Goal: Task Accomplishment & Management: Use online tool/utility

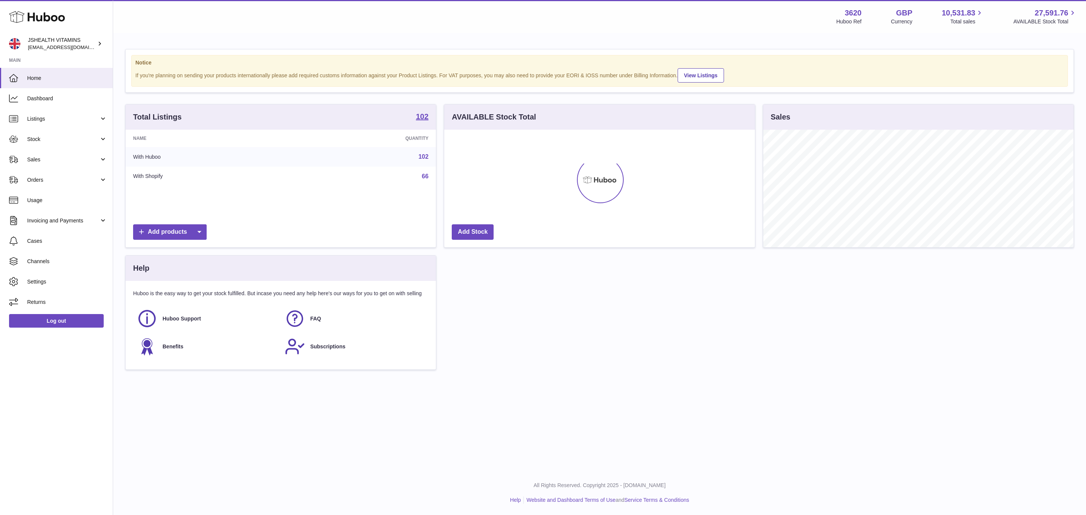
scroll to position [118, 310]
click at [51, 143] on span "Stock" at bounding box center [63, 139] width 72 height 7
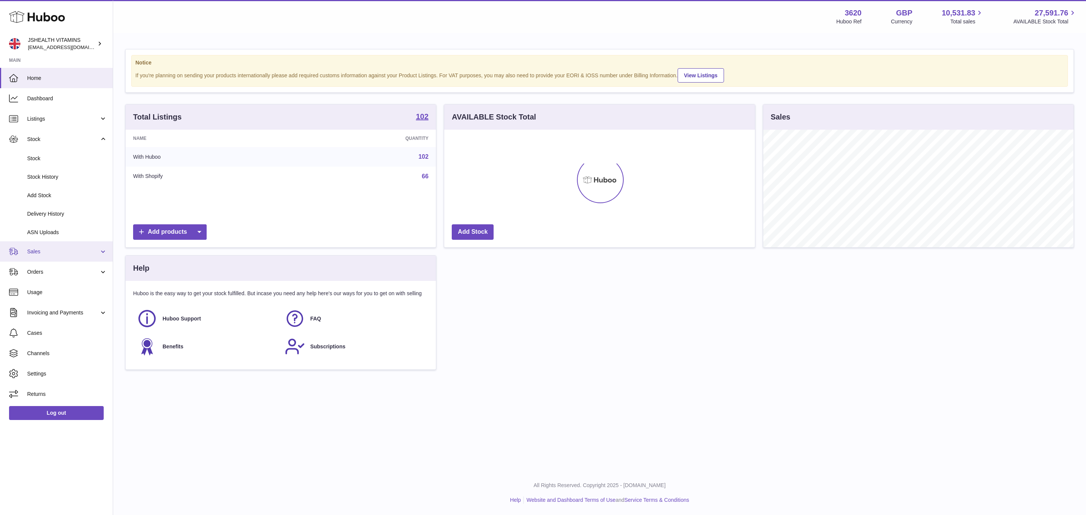
click at [41, 256] on link "Sales" at bounding box center [56, 251] width 113 height 20
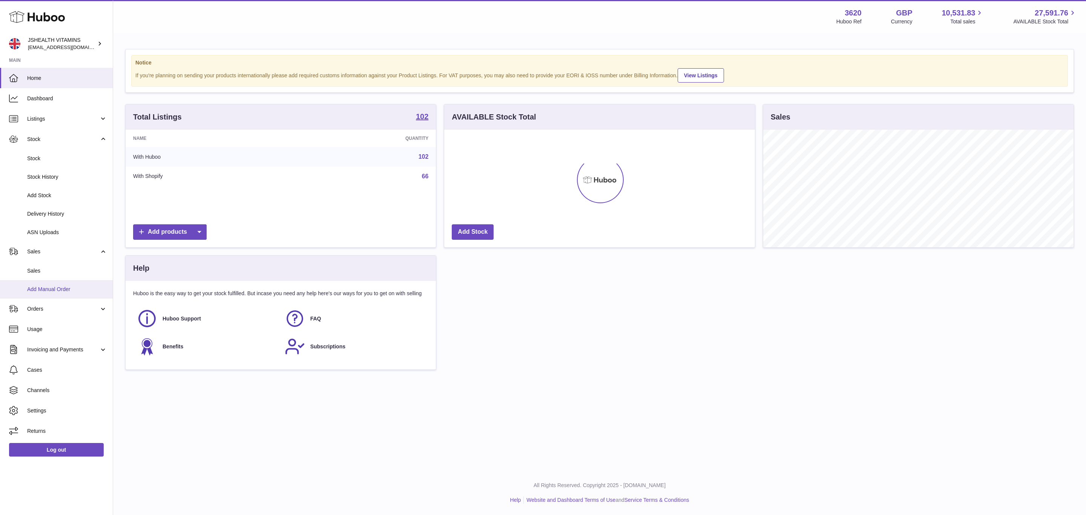
click at [44, 289] on span "Add Manual Order" at bounding box center [67, 289] width 80 height 7
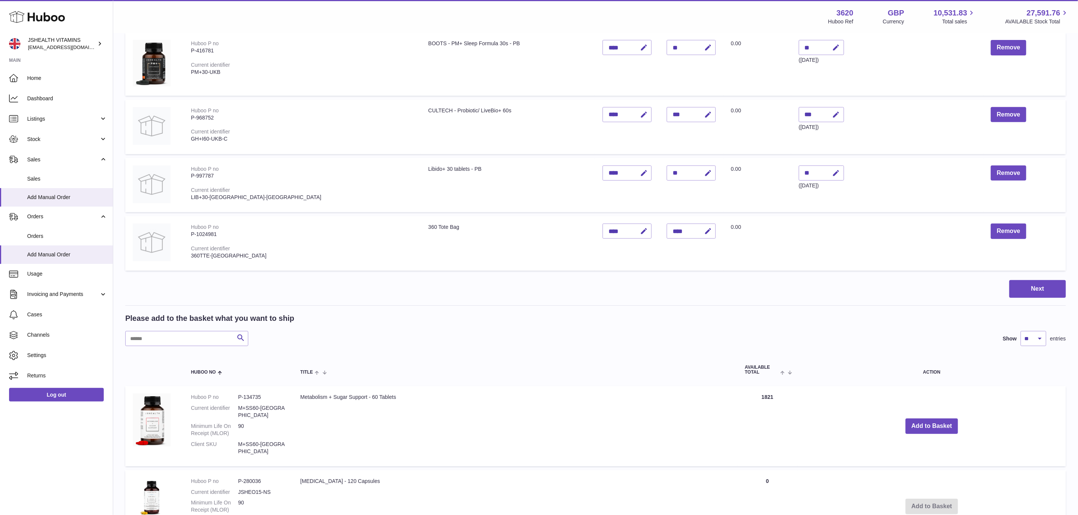
scroll to position [174, 0]
click at [172, 339] on input "text" at bounding box center [186, 338] width 123 height 15
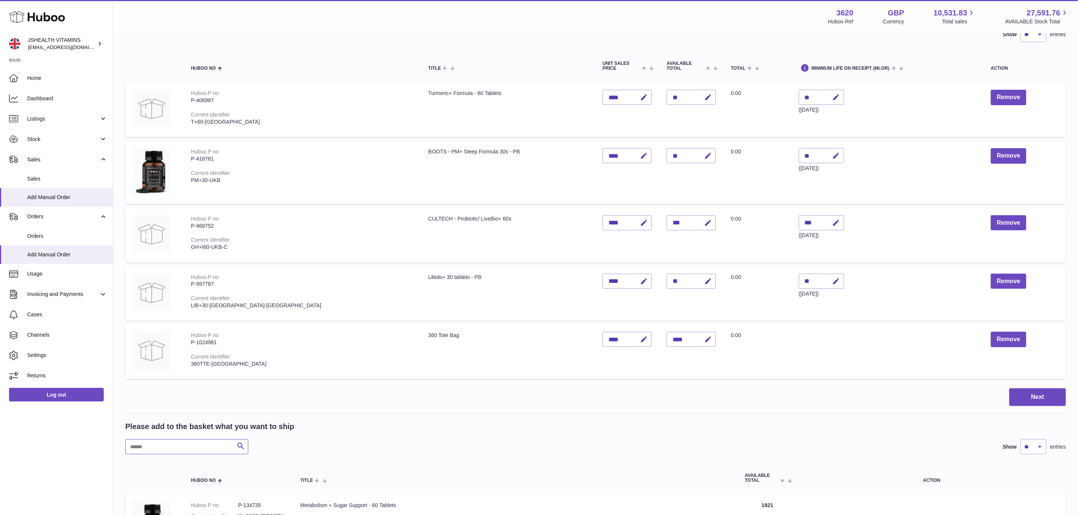
scroll to position [65, 0]
click at [160, 446] on input "text" at bounding box center [186, 447] width 123 height 15
paste input "******"
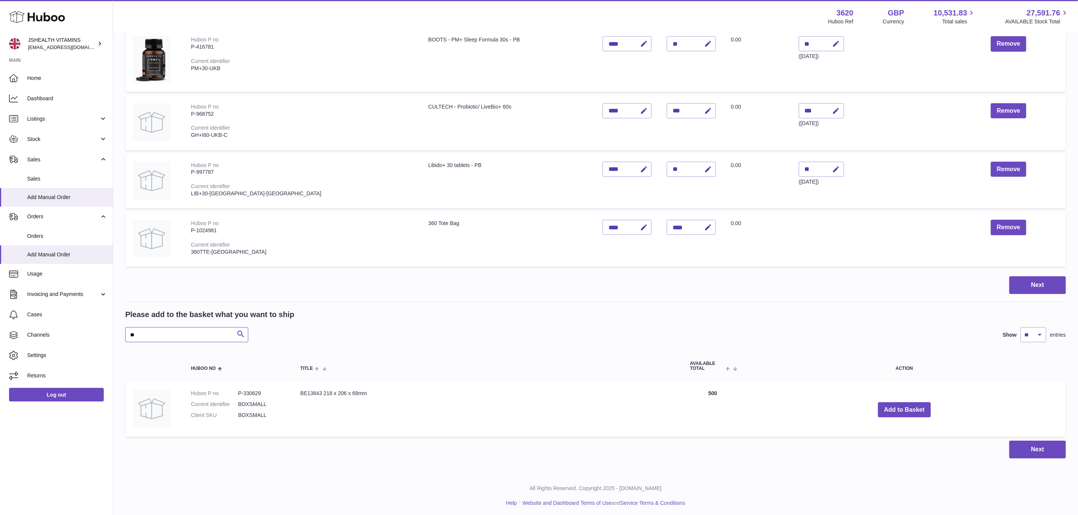
type input "*"
